Goal: Navigation & Orientation: Find specific page/section

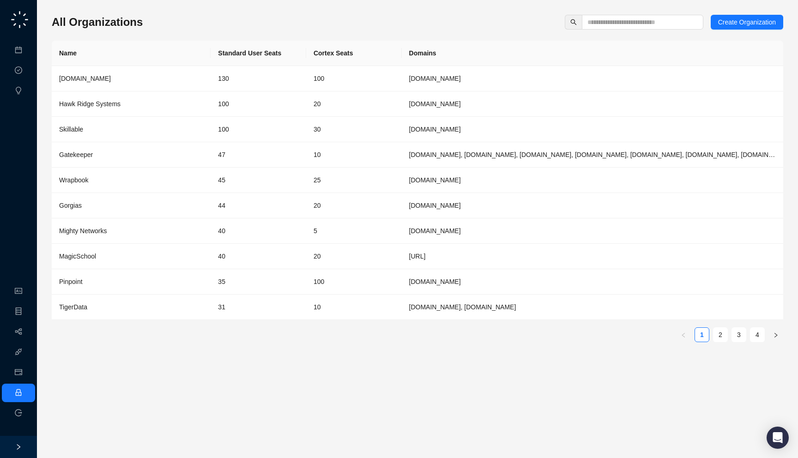
click at [14, 37] on div "Meetings & Calls Approval Tasks Insights" at bounding box center [18, 54] width 37 height 95
click at [613, 26] on input "text" at bounding box center [638, 22] width 103 height 10
click at [546, 69] on td "[DOMAIN_NAME]" at bounding box center [592, 78] width 381 height 25
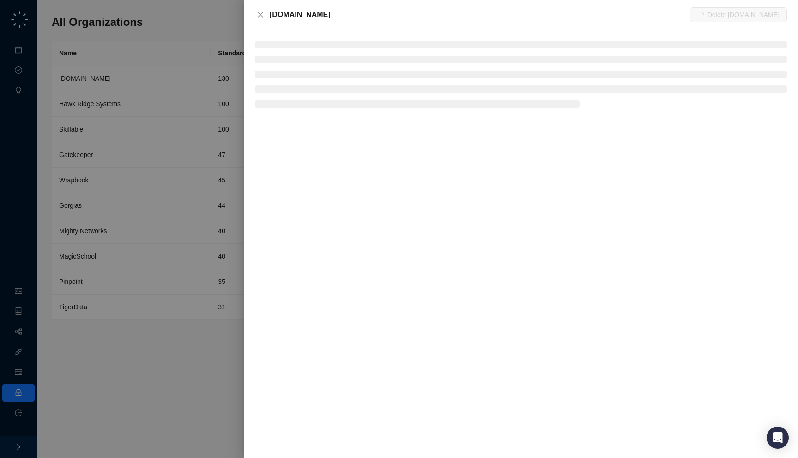
click at [324, 14] on div "[DOMAIN_NAME]" at bounding box center [480, 14] width 420 height 11
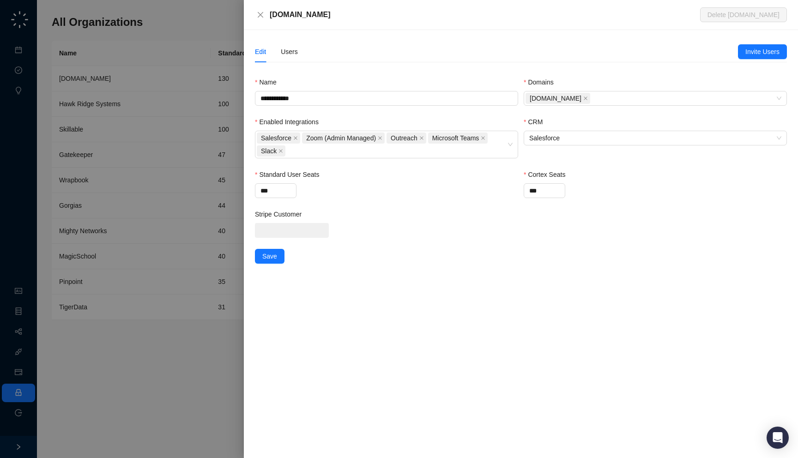
drag, startPoint x: 320, startPoint y: 14, endPoint x: 319, endPoint y: 19, distance: 4.7
click at [319, 19] on div "[DOMAIN_NAME]" at bounding box center [485, 14] width 430 height 11
click at [287, 49] on div "Users" at bounding box center [289, 52] width 17 height 10
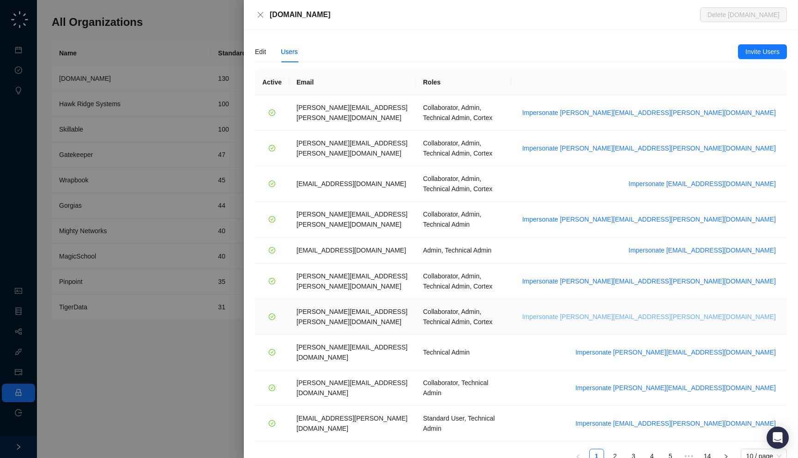
click at [708, 312] on span "Impersonate tom.barber@synthesia.io" at bounding box center [648, 317] width 253 height 10
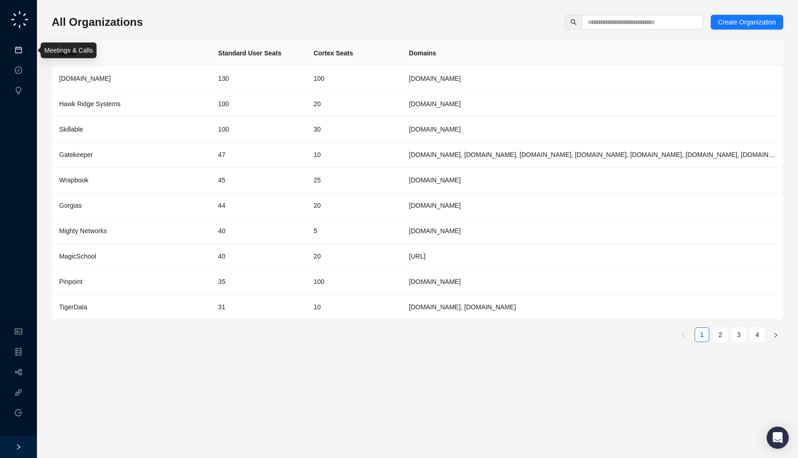
click at [27, 53] on link "Meetings & Calls" at bounding box center [51, 50] width 48 height 7
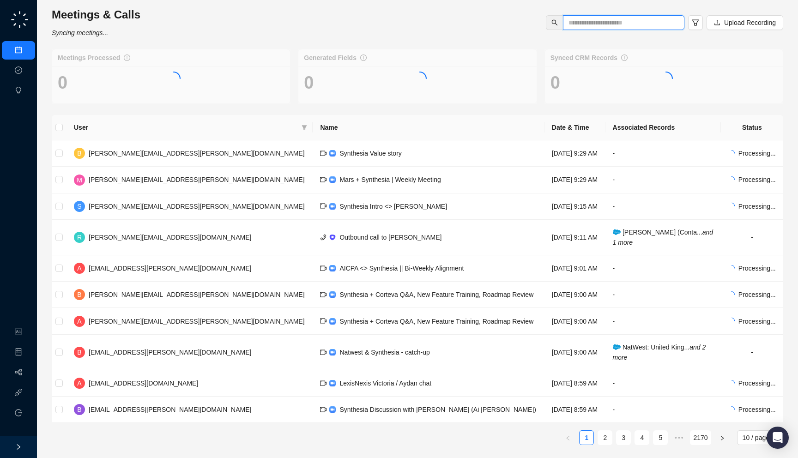
click at [611, 27] on input "text" at bounding box center [619, 23] width 103 height 10
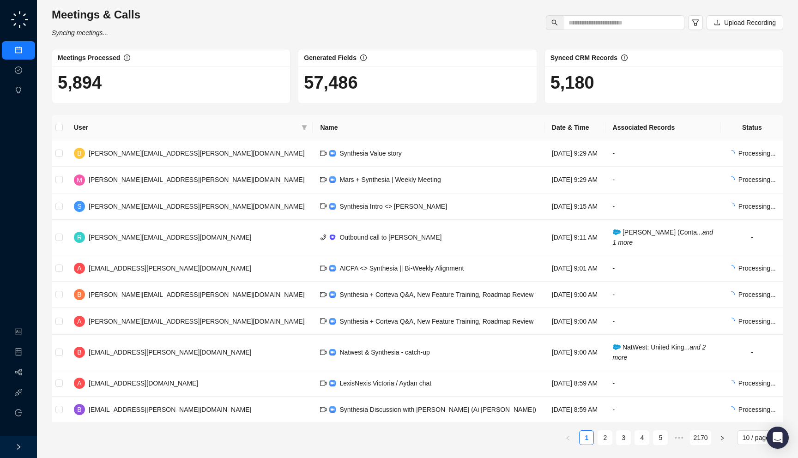
drag, startPoint x: 181, startPoint y: 86, endPoint x: 176, endPoint y: 91, distance: 6.9
click at [176, 91] on h1 "5,894" at bounding box center [171, 82] width 227 height 21
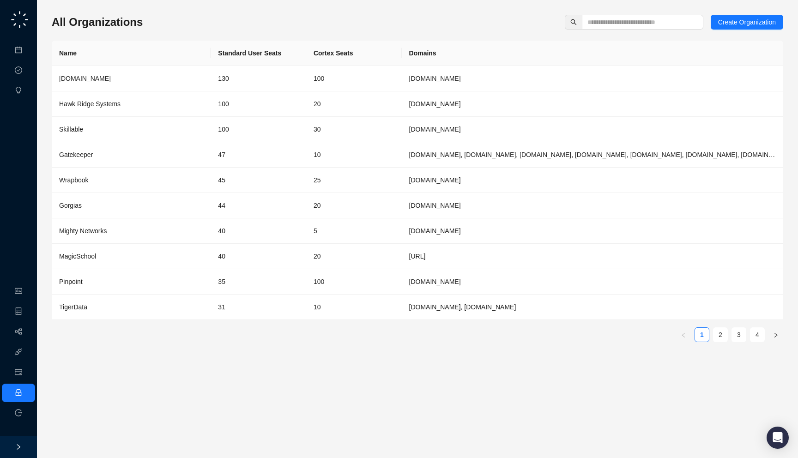
drag, startPoint x: 182, startPoint y: 22, endPoint x: 182, endPoint y: 36, distance: 14.8
click at [182, 36] on div "All Organizations Create Organization Name Standard User Seats Cortex Seats Dom…" at bounding box center [417, 182] width 731 height 335
click at [27, 51] on link "Meetings & Calls" at bounding box center [51, 50] width 48 height 7
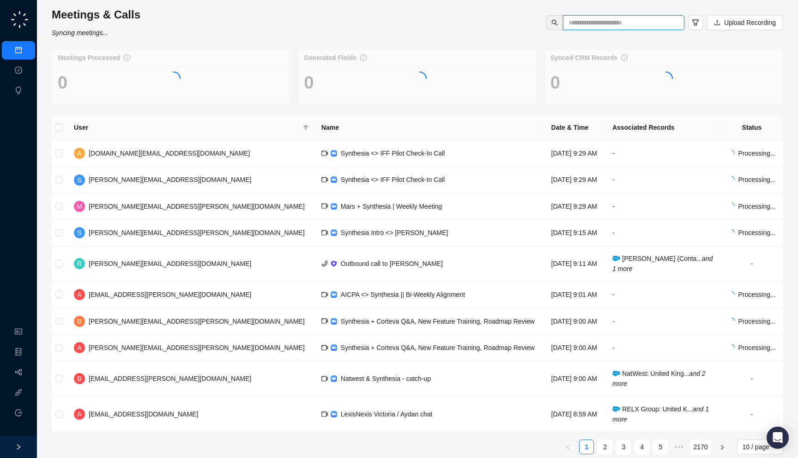
click at [599, 21] on input "text" at bounding box center [619, 23] width 103 height 10
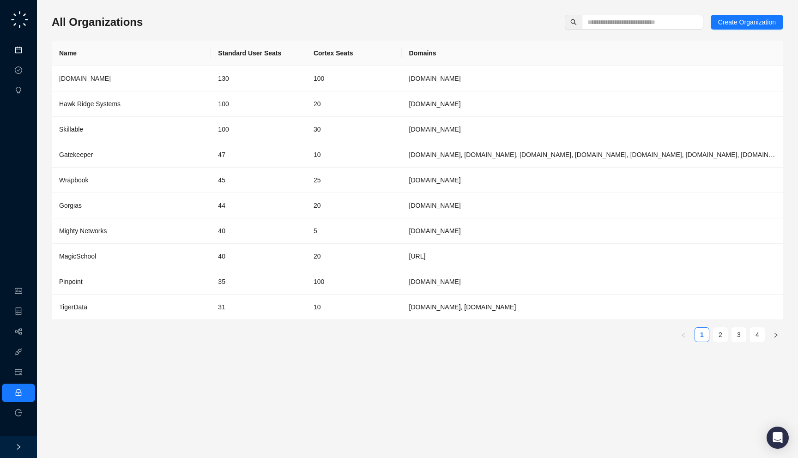
click at [27, 47] on link "Meetings & Calls" at bounding box center [51, 50] width 48 height 7
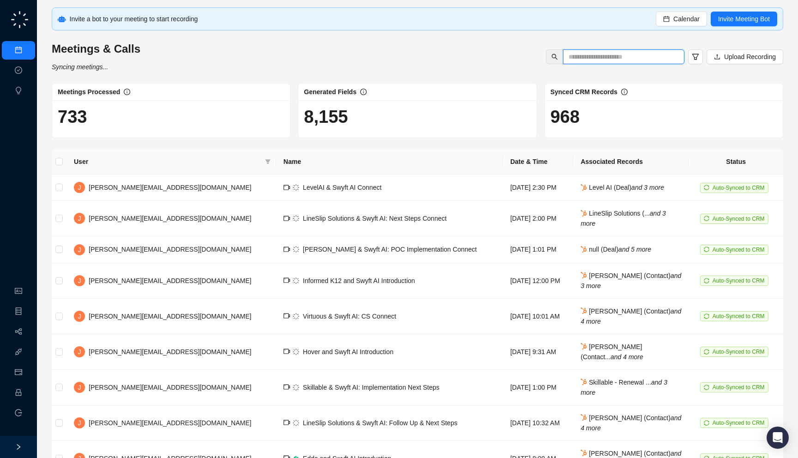
click at [606, 54] on input "text" at bounding box center [619, 57] width 103 height 10
type input "***"
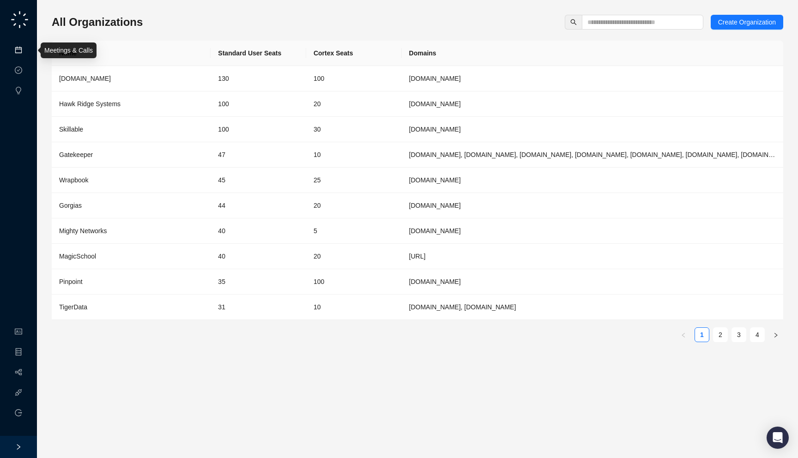
click at [27, 54] on link "Meetings & Calls" at bounding box center [51, 50] width 48 height 7
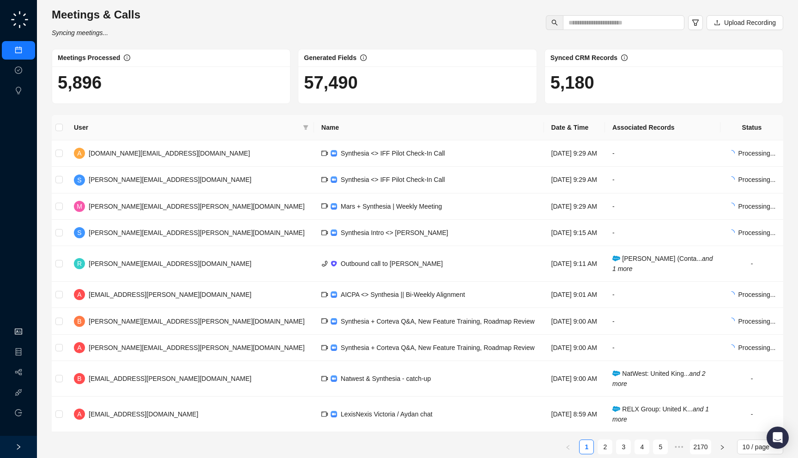
click at [27, 328] on link "Organization" at bounding box center [45, 331] width 36 height 7
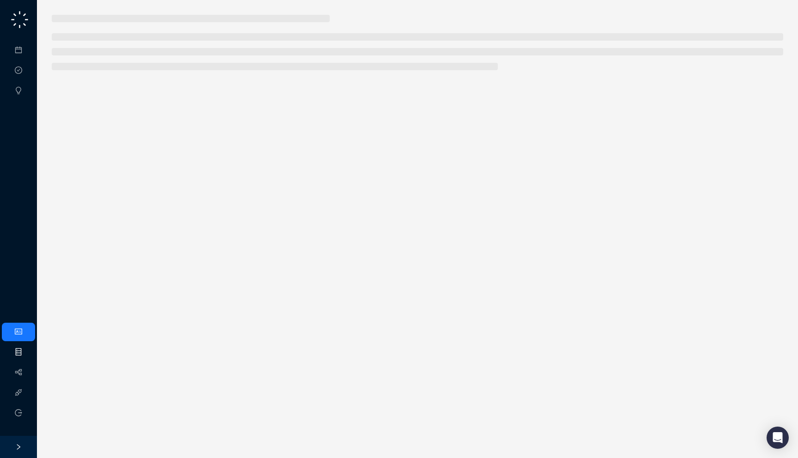
click at [27, 356] on link "Object Manager" at bounding box center [50, 352] width 46 height 7
